Goal: Information Seeking & Learning: Learn about a topic

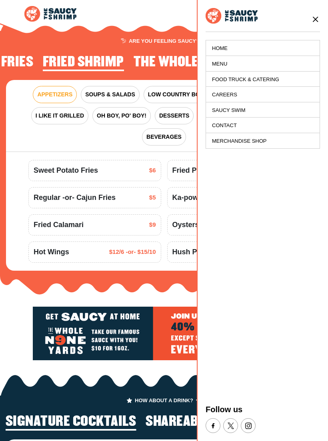
scroll to position [733, 0]
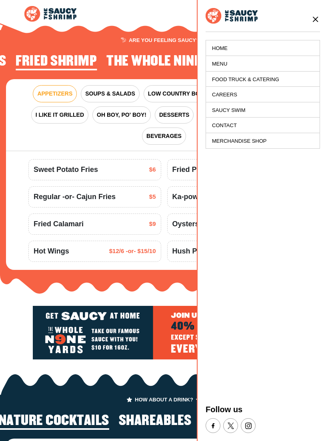
click at [316, 16] on icon at bounding box center [315, 19] width 9 height 9
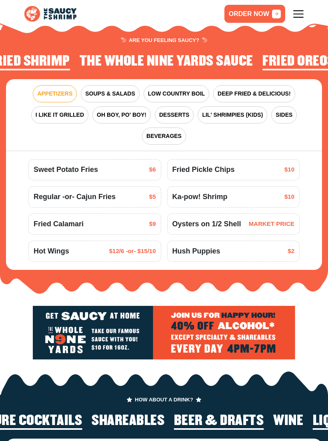
click at [52, 89] on span "APPETIZERS" at bounding box center [54, 93] width 35 height 8
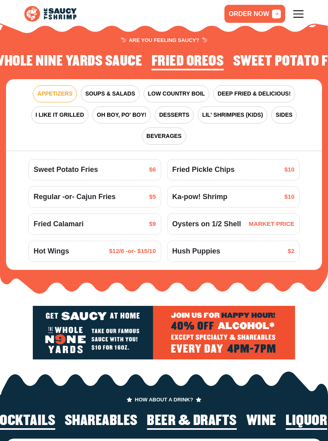
click at [108, 108] on button "OH BOY, PO' BOY!" at bounding box center [121, 114] width 58 height 17
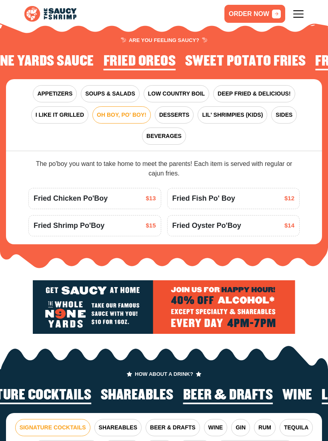
click at [109, 89] on span "SOUPS & SALADS" at bounding box center [110, 93] width 50 height 8
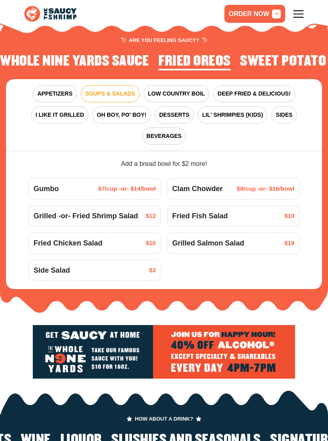
click at [173, 187] on div "Clam Chowder $8/cup -or- $16/bowl" at bounding box center [233, 188] width 133 height 21
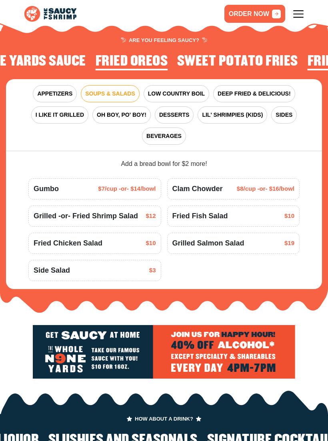
click at [172, 89] on span "LOW COUNTRY BOIL" at bounding box center [176, 93] width 57 height 8
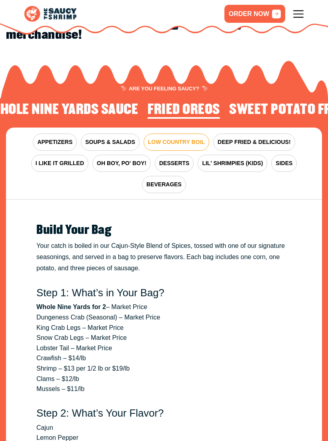
scroll to position [685, 0]
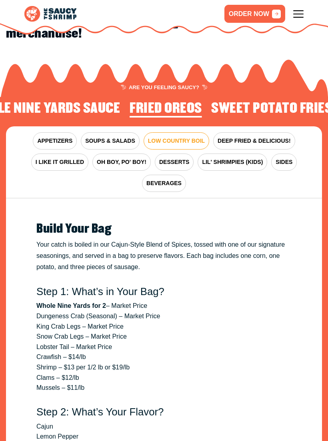
click at [252, 137] on span "DEEP FRIED & DELICIOUS!" at bounding box center [253, 141] width 73 height 8
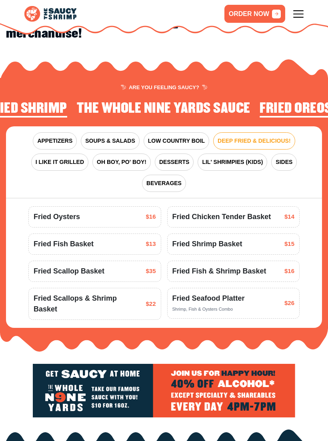
click at [61, 158] on span "I LIKE IT GRILLED" at bounding box center [60, 162] width 48 height 8
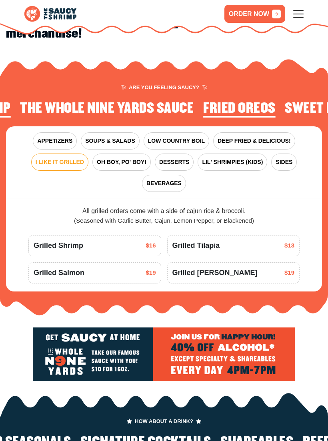
click at [225, 158] on span "LIL' SHRIMPIES (KIDS)" at bounding box center [232, 162] width 61 height 8
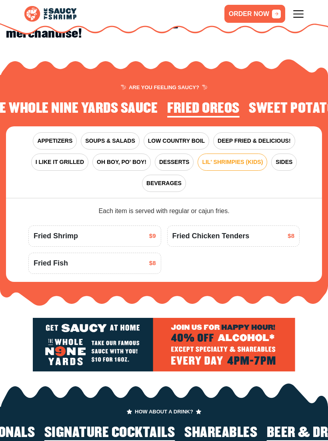
click at [116, 158] on button "OH BOY, PO' BOY!" at bounding box center [121, 161] width 58 height 17
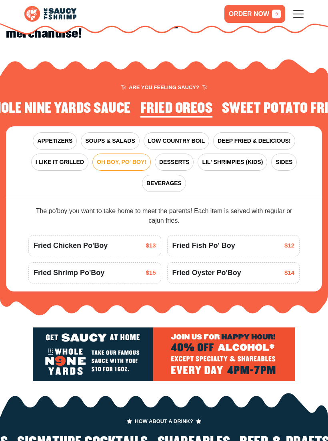
click at [274, 153] on button "SIDES" at bounding box center [284, 161] width 26 height 17
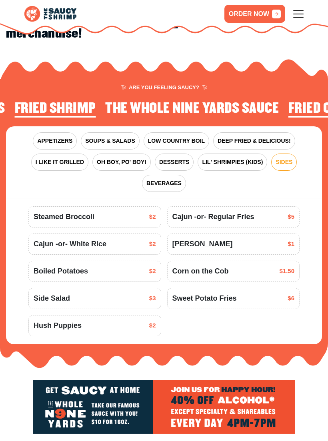
click at [107, 137] on span "SOUPS & SALADS" at bounding box center [110, 141] width 50 height 8
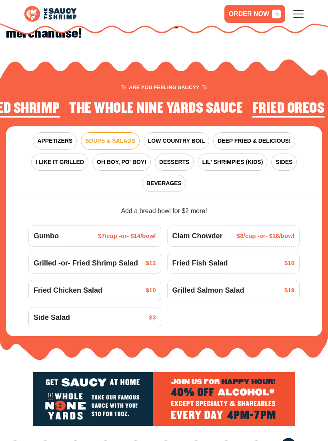
click at [270, 137] on span "DEEP FRIED & DELICIOUS!" at bounding box center [253, 141] width 73 height 8
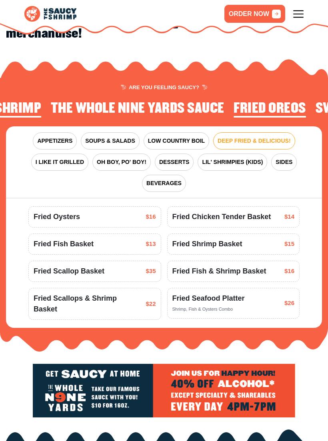
click at [179, 179] on span "BEVERAGES" at bounding box center [163, 183] width 35 height 8
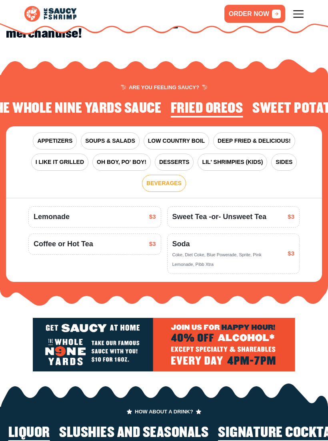
click at [215, 158] on span "LIL' SHRIMPIES (KIDS)" at bounding box center [232, 162] width 61 height 8
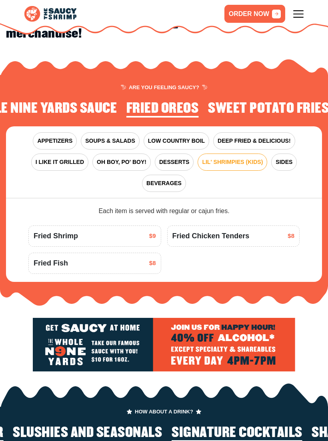
click at [289, 158] on span "SIDES" at bounding box center [283, 162] width 17 height 8
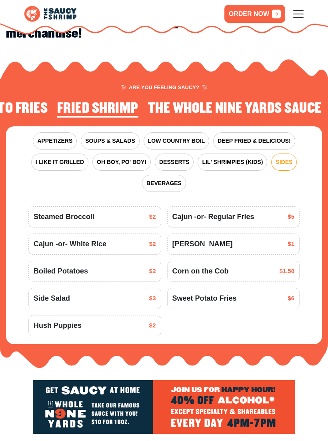
click at [131, 137] on span "SOUPS & SALADS" at bounding box center [110, 141] width 50 height 8
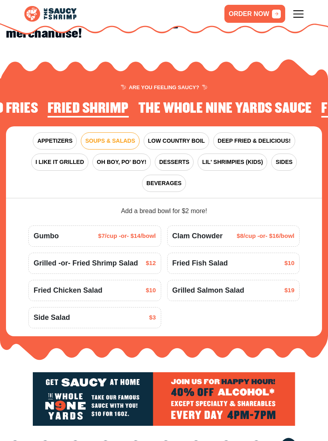
click at [180, 132] on button "LOW COUNTRY BOIL" at bounding box center [176, 140] width 66 height 17
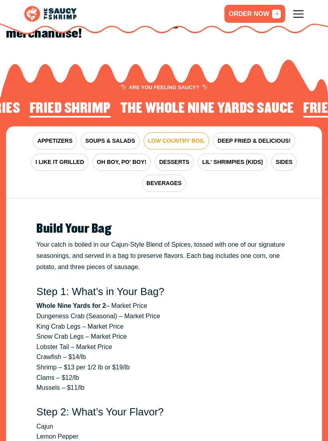
click at [108, 137] on span "SOUPS & SALADS" at bounding box center [110, 141] width 50 height 8
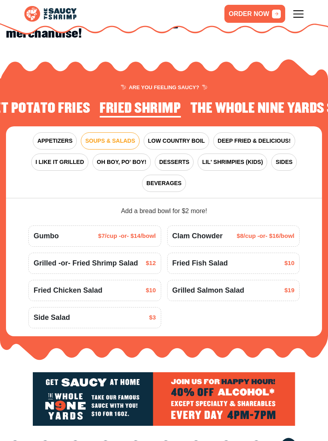
click at [175, 158] on span "DESSERTS" at bounding box center [174, 162] width 30 height 8
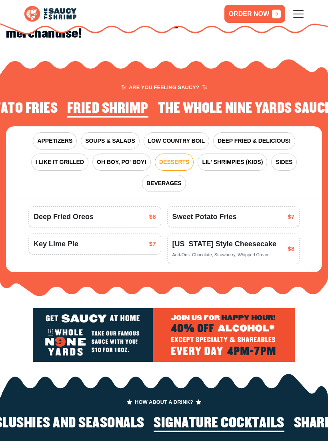
click at [265, 153] on button "LIL' SHRIMPIES (KIDS)" at bounding box center [232, 161] width 70 height 17
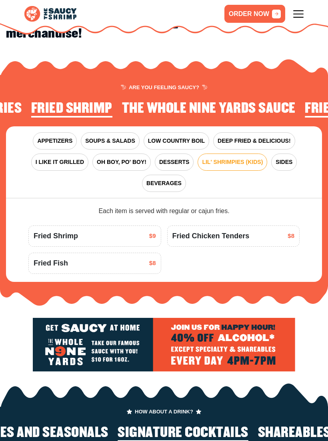
click at [279, 158] on button "SIDES" at bounding box center [284, 161] width 26 height 17
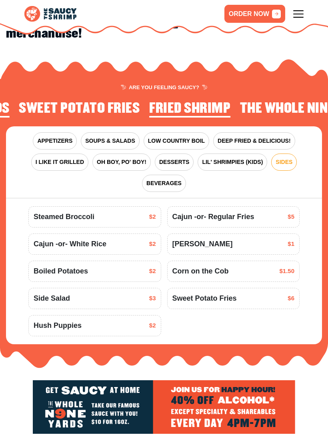
click at [258, 132] on button "DEEP FRIED & DELICIOUS!" at bounding box center [254, 140] width 82 height 17
click at [175, 132] on button "LOW COUNTRY BOIL" at bounding box center [176, 140] width 66 height 17
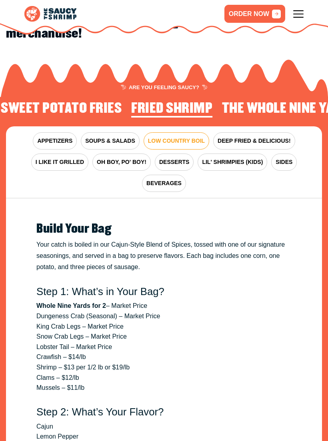
click at [110, 137] on span "SOUPS & SALADS" at bounding box center [110, 141] width 50 height 8
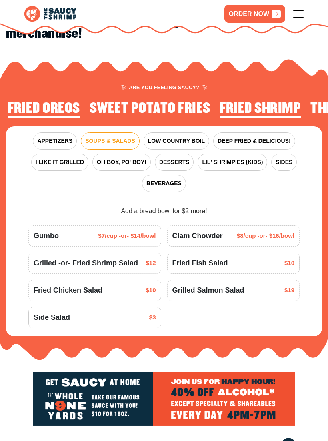
click at [272, 156] on div "APPETIZERS SOUPS & SALADS LOW COUNTRY BOIL DEEP FRIED & DELICIOUS! I LIKE IT GR…" at bounding box center [164, 162] width 316 height 72
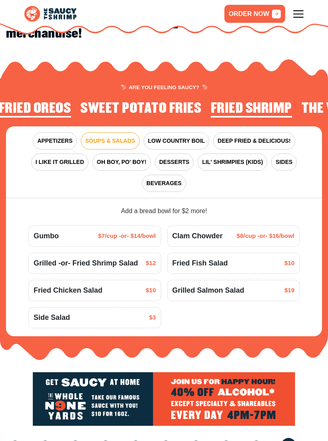
click at [278, 158] on span "SIDES" at bounding box center [283, 162] width 17 height 8
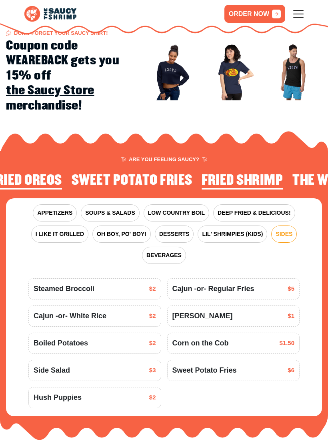
scroll to position [609, 0]
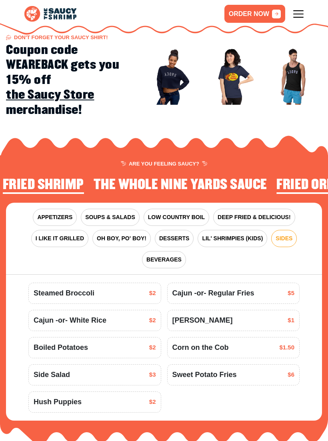
click at [274, 209] on button "DEEP FRIED & DELICIOUS!" at bounding box center [254, 217] width 82 height 17
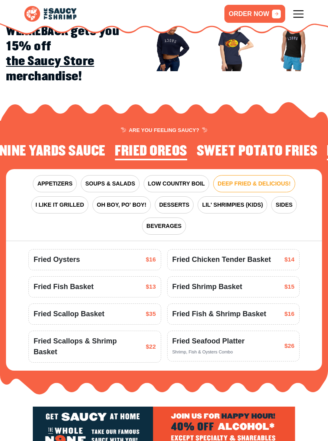
scroll to position [641, 0]
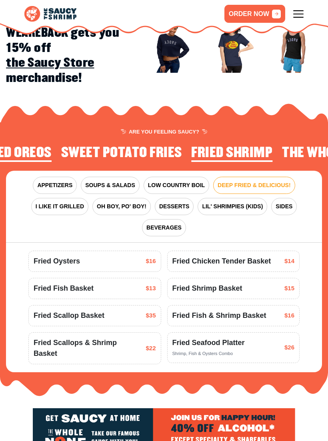
click at [48, 181] on span "APPETIZERS" at bounding box center [54, 185] width 35 height 8
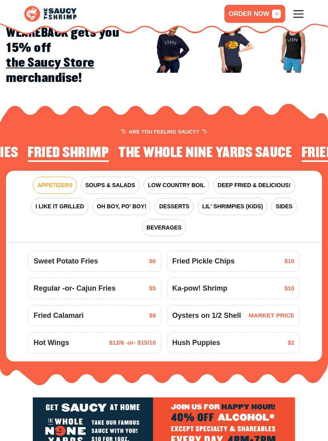
click at [294, 209] on div "APPETIZERS SOUPS & SALADS LOW COUNTRY BOIL DEEP FRIED & DELICIOUS! I LIKE IT GR…" at bounding box center [164, 207] width 316 height 72
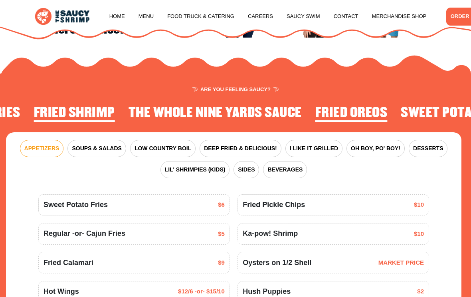
scroll to position [720, 0]
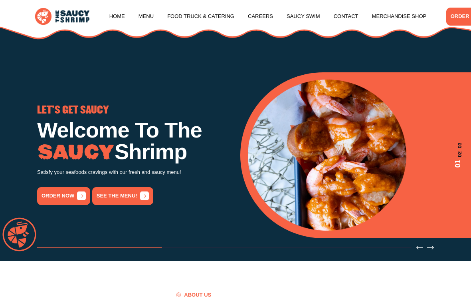
scroll to position [772, 0]
